Goal: Task Accomplishment & Management: Complete application form

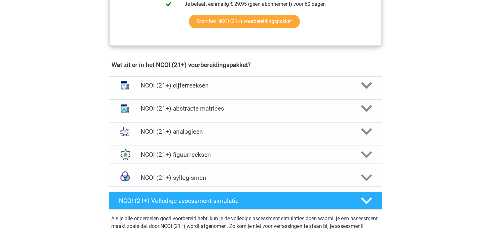
scroll to position [429, 0]
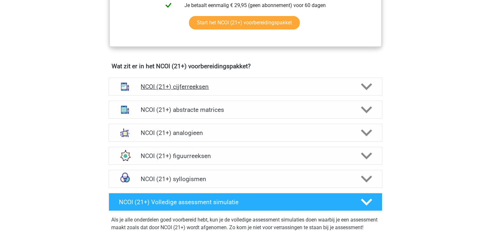
click at [232, 84] on h4 "NCOI (21+) cijferreeksen" at bounding box center [246, 86] width 210 height 7
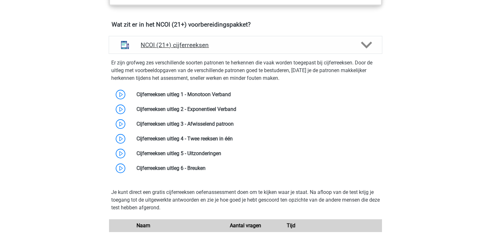
scroll to position [462, 0]
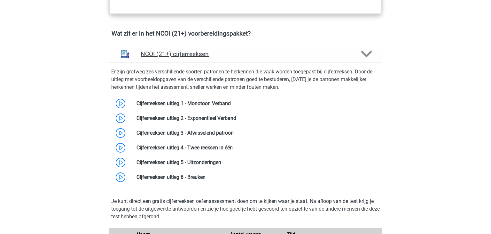
click at [254, 58] on div "NCOI (21+) cijferreeksen" at bounding box center [246, 54] width 274 height 18
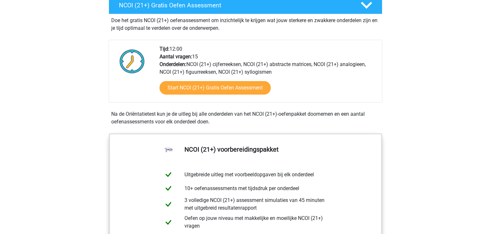
scroll to position [196, 0]
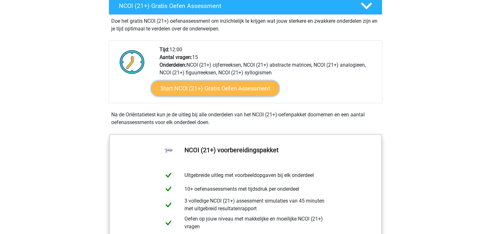
click at [248, 87] on link "Start NCOI (21+) Gratis Oefen Assessment" at bounding box center [215, 88] width 128 height 15
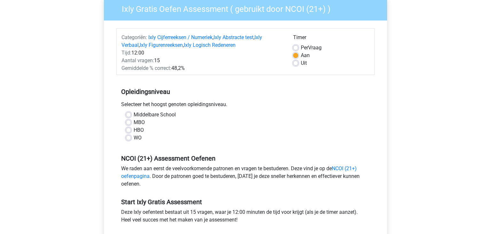
scroll to position [62, 0]
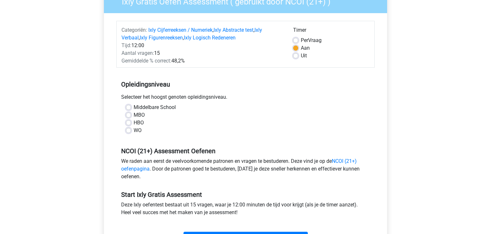
click at [128, 125] on div "HBO" at bounding box center [245, 123] width 239 height 8
click at [134, 125] on label "HBO" at bounding box center [139, 123] width 10 height 8
click at [128, 125] on input "HBO" at bounding box center [128, 122] width 5 height 6
radio input "true"
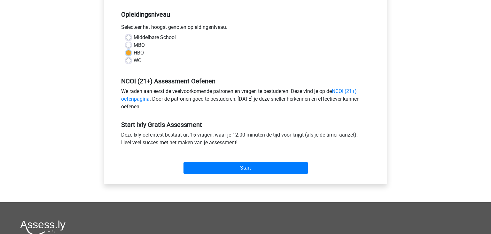
scroll to position [133, 0]
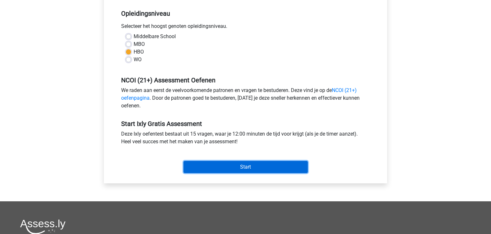
click at [227, 170] on input "Start" at bounding box center [246, 167] width 124 height 12
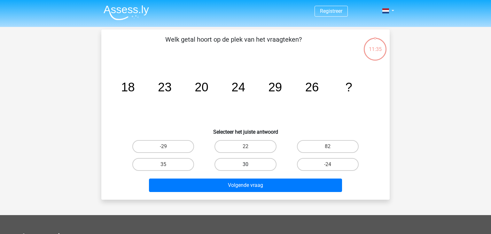
click at [251, 166] on label "30" at bounding box center [246, 164] width 62 height 13
click at [250, 166] on input "30" at bounding box center [248, 166] width 4 height 4
radio input "true"
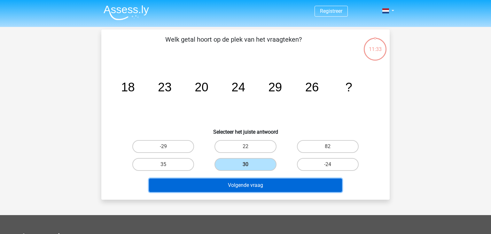
click at [255, 187] on button "Volgende vraag" at bounding box center [246, 184] width 194 height 13
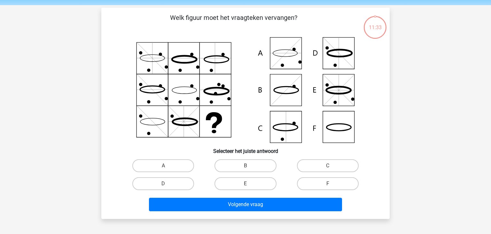
scroll to position [29, 0]
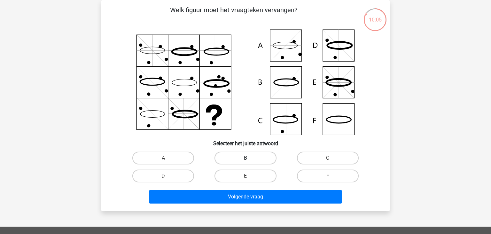
click at [232, 154] on label "B" at bounding box center [246, 157] width 62 height 13
click at [246, 158] on input "B" at bounding box center [248, 160] width 4 height 4
radio input "true"
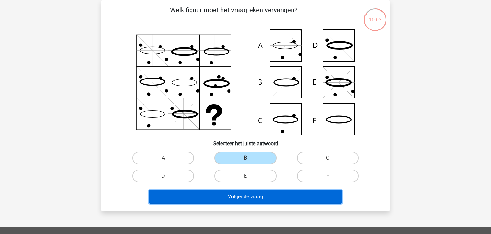
click at [234, 196] on button "Volgende vraag" at bounding box center [246, 196] width 194 height 13
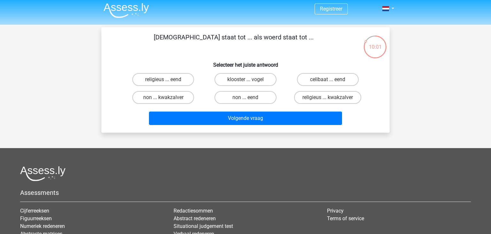
scroll to position [0, 0]
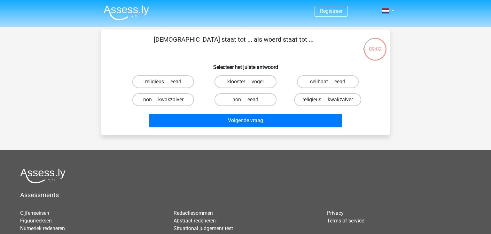
click at [327, 100] on label "religieus ... kwakzalver" at bounding box center [327, 99] width 67 height 13
click at [328, 100] on input "religieus ... kwakzalver" at bounding box center [330, 101] width 4 height 4
radio input "true"
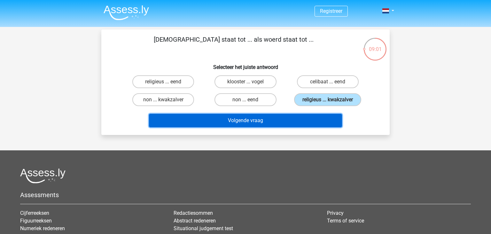
click at [314, 120] on button "Volgende vraag" at bounding box center [246, 120] width 194 height 13
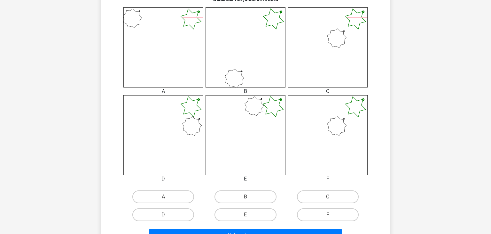
scroll to position [174, 0]
click at [326, 218] on label "F" at bounding box center [328, 214] width 62 height 13
click at [328, 218] on input "F" at bounding box center [330, 216] width 4 height 4
radio input "true"
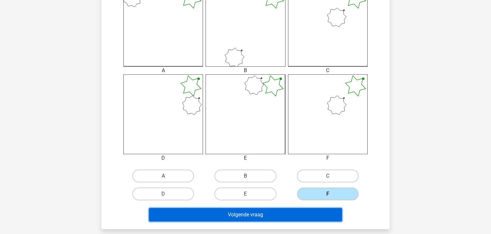
click at [326, 218] on button "Volgende vraag" at bounding box center [246, 214] width 194 height 13
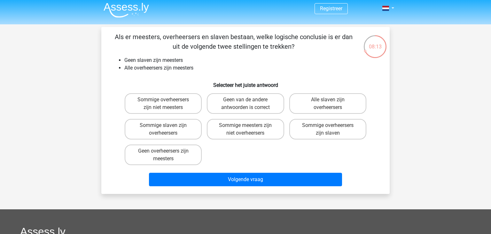
scroll to position [14, 0]
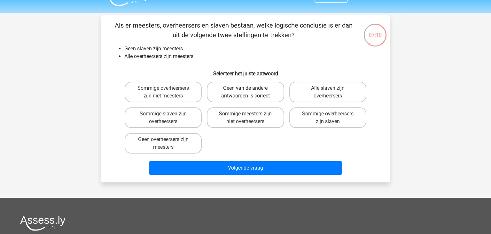
click at [222, 89] on label "Geen van de andere antwoorden is correct" at bounding box center [245, 92] width 77 height 20
click at [246, 89] on input "Geen van de andere antwoorden is correct" at bounding box center [248, 90] width 4 height 4
radio input "true"
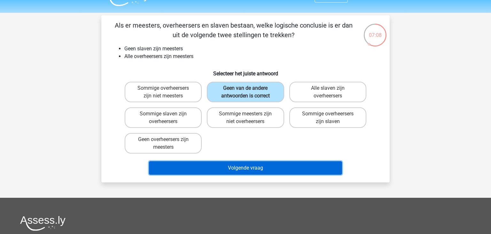
click at [232, 167] on button "Volgende vraag" at bounding box center [246, 167] width 194 height 13
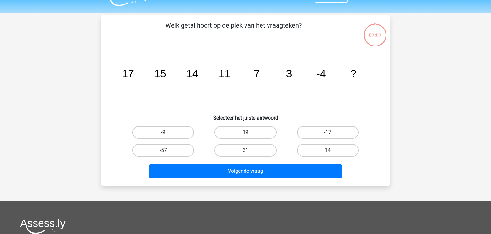
scroll to position [29, 0]
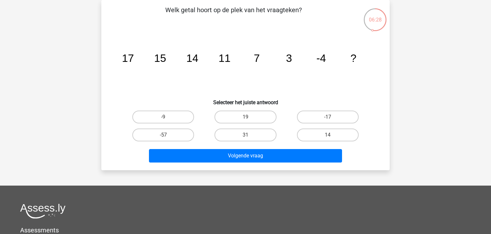
click at [313, 127] on div "14" at bounding box center [328, 135] width 82 height 18
click at [326, 120] on label "-17" at bounding box center [328, 116] width 62 height 13
click at [328, 120] on input "-17" at bounding box center [330, 119] width 4 height 4
radio input "true"
click at [161, 117] on label "-9" at bounding box center [163, 116] width 62 height 13
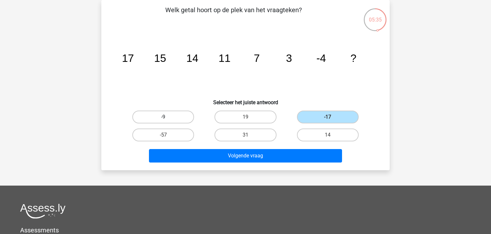
click at [163, 117] on input "-9" at bounding box center [165, 119] width 4 height 4
radio input "true"
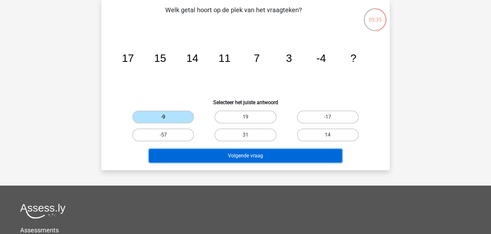
click at [190, 159] on button "Volgende vraag" at bounding box center [246, 155] width 194 height 13
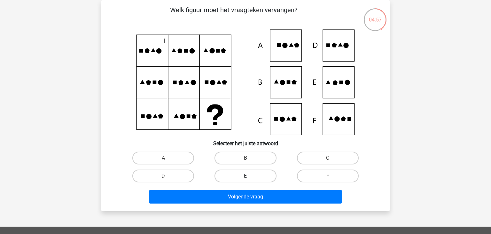
click at [253, 178] on label "E" at bounding box center [246, 175] width 62 height 13
click at [250, 178] on input "E" at bounding box center [248, 178] width 4 height 4
radio input "true"
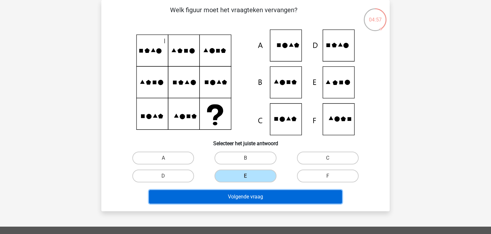
click at [257, 195] on button "Volgende vraag" at bounding box center [246, 196] width 194 height 13
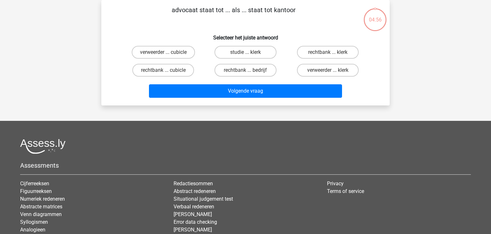
scroll to position [0, 0]
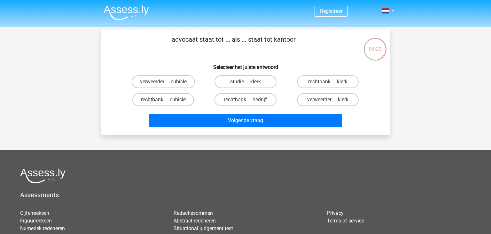
click at [330, 83] on input "rechtbank ... klerk" at bounding box center [330, 84] width 4 height 4
radio input "true"
click at [164, 100] on input "rechtbank ... cubicle" at bounding box center [165, 101] width 4 height 4
radio input "true"
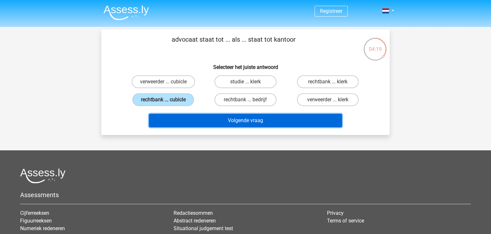
click at [190, 120] on button "Volgende vraag" at bounding box center [246, 120] width 194 height 13
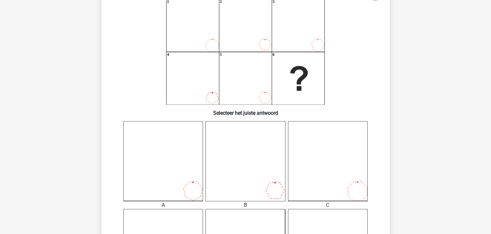
scroll to position [60, 0]
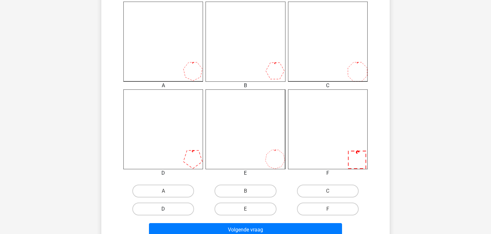
click at [183, 203] on label "D" at bounding box center [163, 208] width 62 height 13
click at [168, 209] on input "D" at bounding box center [165, 211] width 4 height 4
radio input "true"
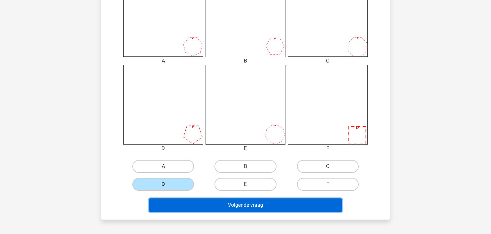
click at [183, 203] on button "Volgende vraag" at bounding box center [246, 204] width 194 height 13
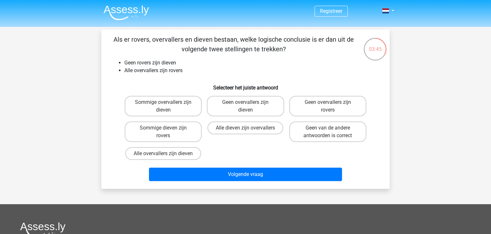
scroll to position [11, 0]
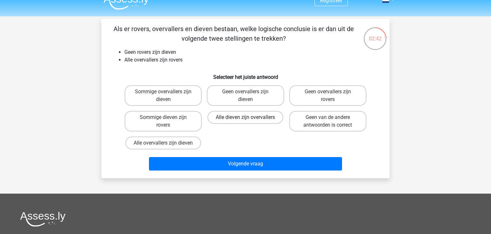
click at [257, 120] on label "Alle dieven zijn overvallers" at bounding box center [246, 117] width 76 height 13
click at [250, 120] on input "Alle dieven zijn overvallers" at bounding box center [248, 119] width 4 height 4
radio input "true"
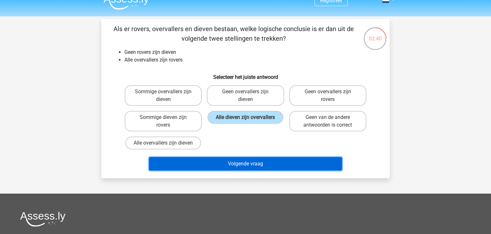
click at [252, 158] on button "Volgende vraag" at bounding box center [246, 163] width 194 height 13
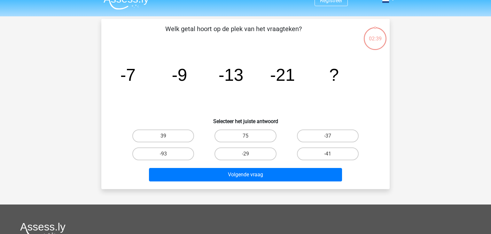
scroll to position [29, 0]
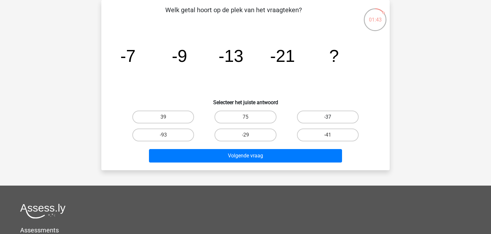
click at [325, 121] on label "-37" at bounding box center [328, 116] width 62 height 13
click at [328, 121] on input "-37" at bounding box center [330, 119] width 4 height 4
radio input "true"
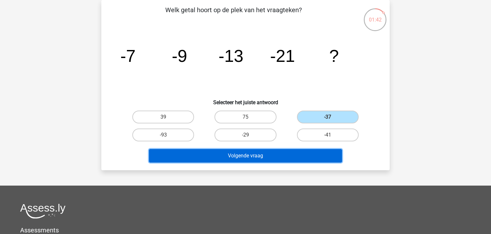
click at [301, 152] on button "Volgende vraag" at bounding box center [246, 155] width 194 height 13
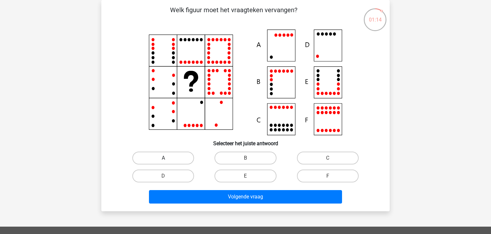
click at [175, 156] on label "A" at bounding box center [163, 157] width 62 height 13
click at [168, 158] on input "A" at bounding box center [165, 160] width 4 height 4
radio input "true"
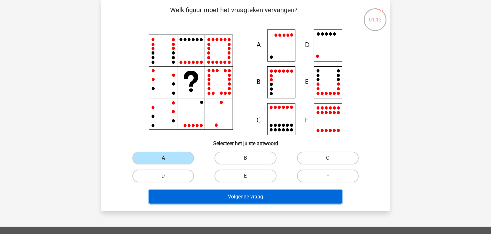
click at [203, 195] on button "Volgende vraag" at bounding box center [246, 196] width 194 height 13
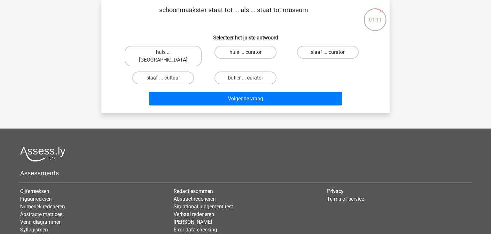
scroll to position [0, 0]
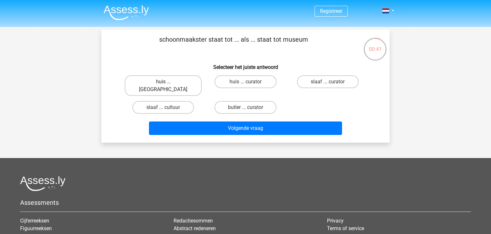
click at [175, 83] on label "huis ... [GEOGRAPHIC_DATA]" at bounding box center [163, 85] width 77 height 20
click at [168, 83] on input "huis ... [GEOGRAPHIC_DATA]" at bounding box center [165, 84] width 4 height 4
radio input "true"
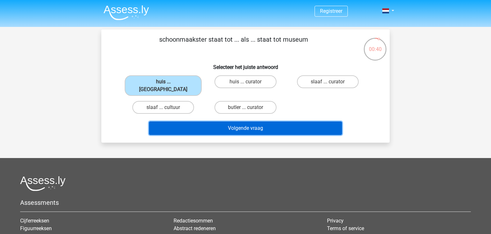
click at [194, 121] on button "Volgende vraag" at bounding box center [246, 127] width 194 height 13
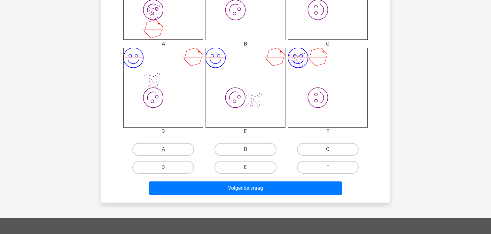
scroll to position [228, 0]
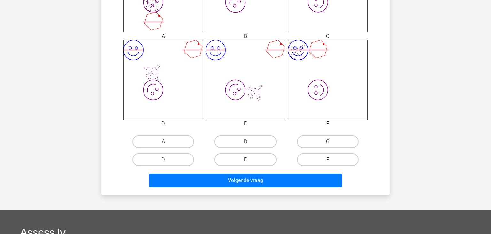
click at [273, 157] on label "E" at bounding box center [246, 159] width 62 height 13
click at [250, 159] on input "E" at bounding box center [248, 161] width 4 height 4
radio input "true"
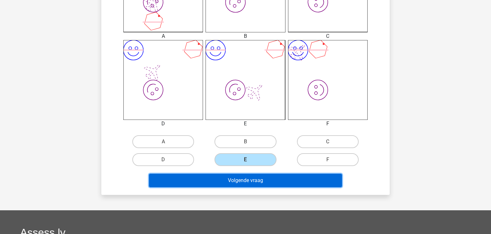
click at [264, 179] on button "Volgende vraag" at bounding box center [246, 179] width 194 height 13
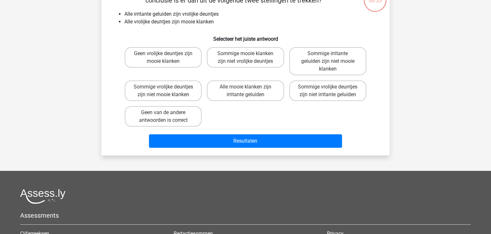
scroll to position [29, 0]
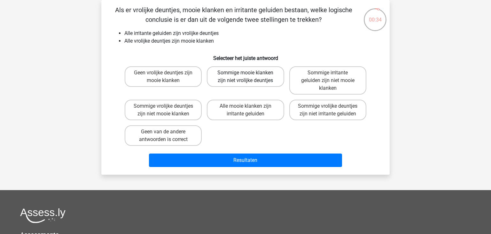
click at [251, 80] on label "Sommige mooie klanken zijn niet vrolijke deuntjes" at bounding box center [245, 76] width 77 height 20
click at [250, 77] on input "Sommige mooie klanken zijn niet vrolijke deuntjes" at bounding box center [248, 75] width 4 height 4
radio input "true"
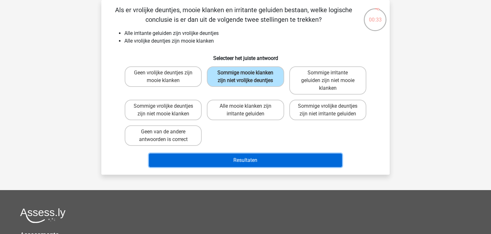
click at [255, 155] on button "Resultaten" at bounding box center [246, 159] width 194 height 13
